Goal: Task Accomplishment & Management: Use online tool/utility

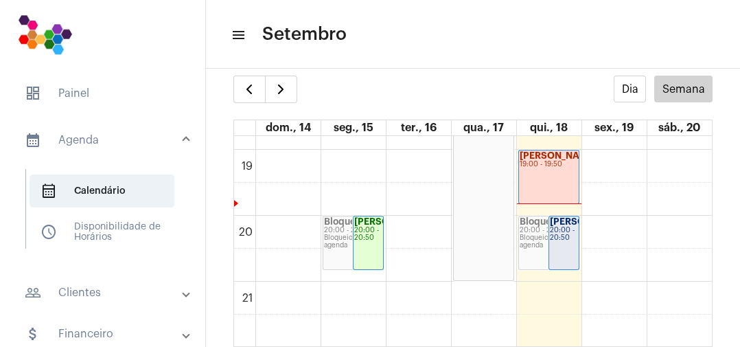
scroll to position [1238, 0]
click at [569, 220] on link "[PERSON_NAME] 20:00 - 20:50" at bounding box center [564, 244] width 31 height 54
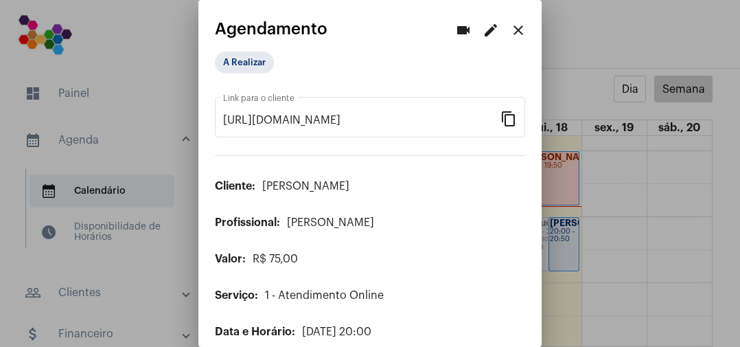
click at [641, 218] on div at bounding box center [370, 173] width 740 height 347
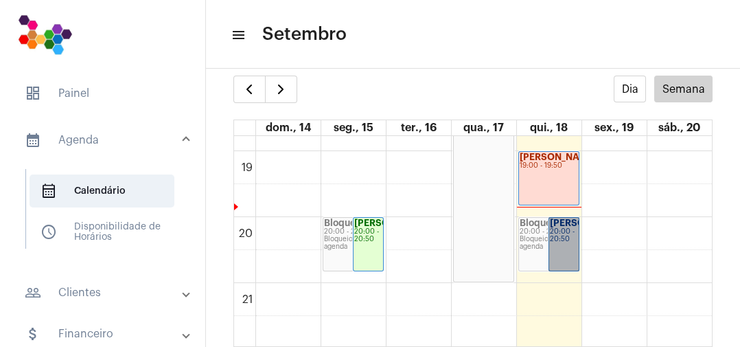
click at [565, 263] on link "[PERSON_NAME] 20:00 - 20:50" at bounding box center [564, 244] width 31 height 54
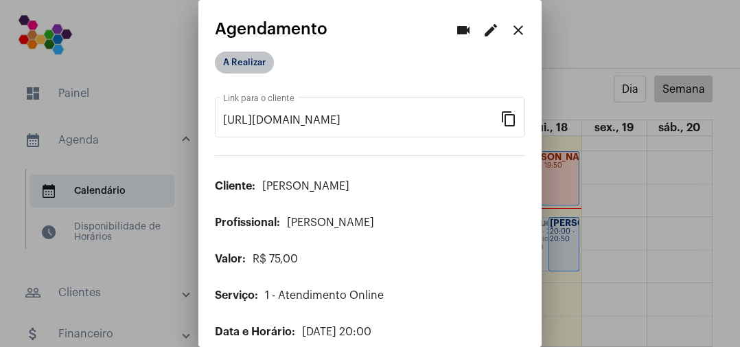
click at [263, 63] on mat-chip "A Realizar" at bounding box center [244, 63] width 59 height 22
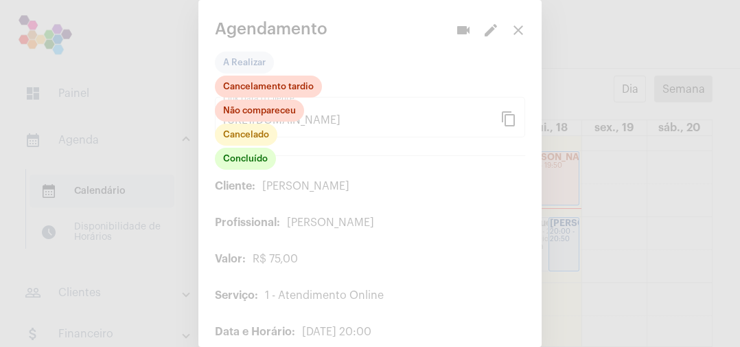
click at [582, 244] on div at bounding box center [370, 173] width 740 height 347
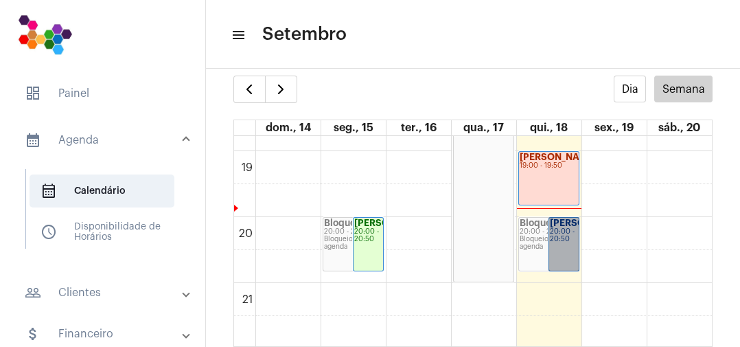
click at [558, 251] on link "[PERSON_NAME] 20:00 - 20:50" at bounding box center [564, 244] width 31 height 54
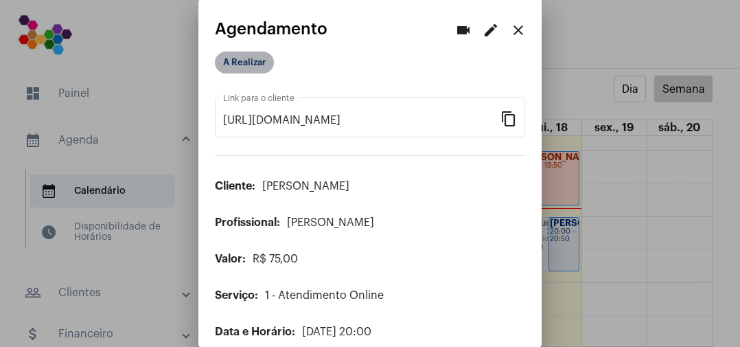
click at [262, 69] on mat-chip "A Realizar" at bounding box center [244, 63] width 59 height 22
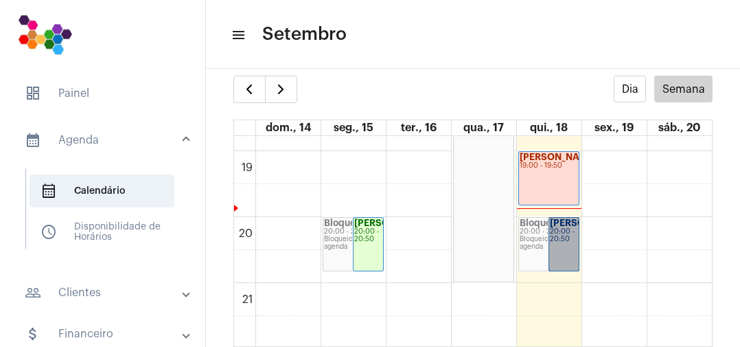
click at [571, 232] on link "[PERSON_NAME] 20:00 - 20:50" at bounding box center [564, 244] width 31 height 54
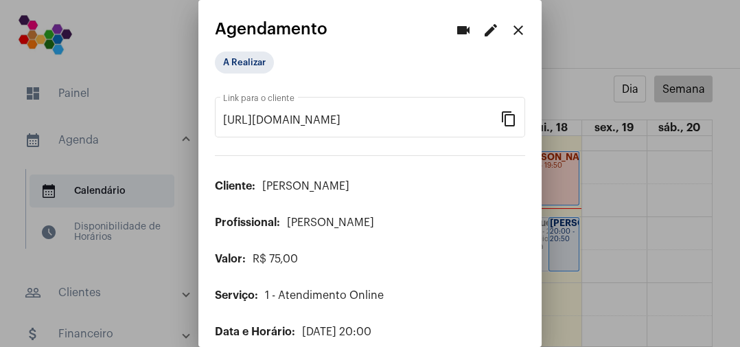
click at [460, 33] on mat-icon "videocam" at bounding box center [463, 30] width 16 height 16
